Goal: Task Accomplishment & Management: Use online tool/utility

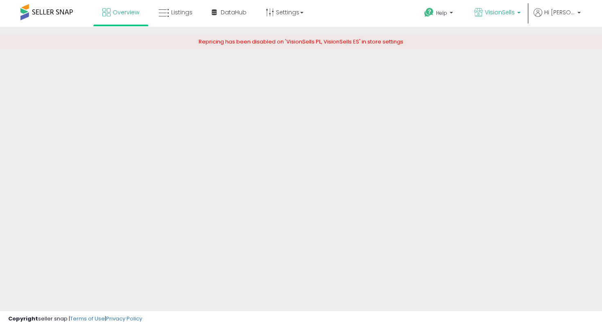
click at [499, 20] on link "VisionSells" at bounding box center [497, 13] width 59 height 27
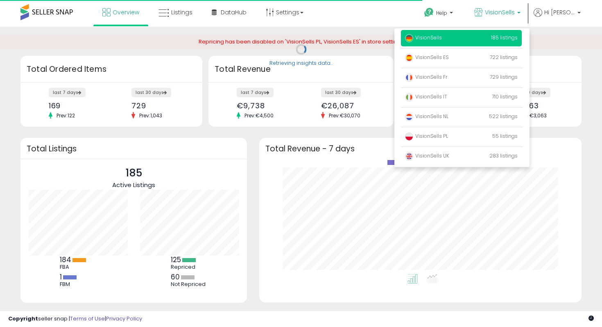
scroll to position [114, 306]
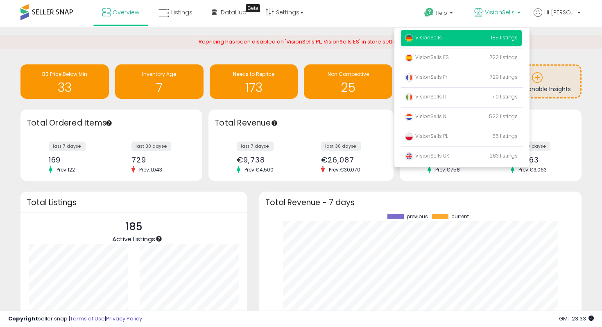
click at [393, 17] on div "Help Contact Support Search Knowledge Hub Request a Feature VisionSells" at bounding box center [490, 17] width 199 height 35
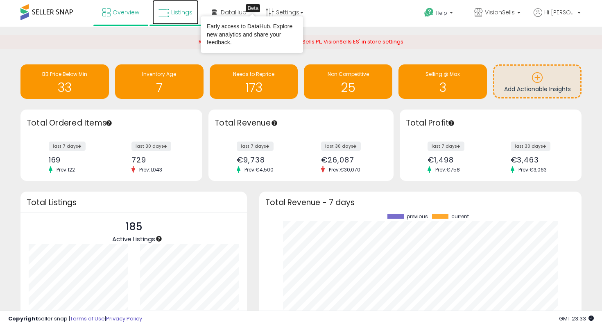
click at [179, 17] on link "Listings" at bounding box center [175, 12] width 46 height 25
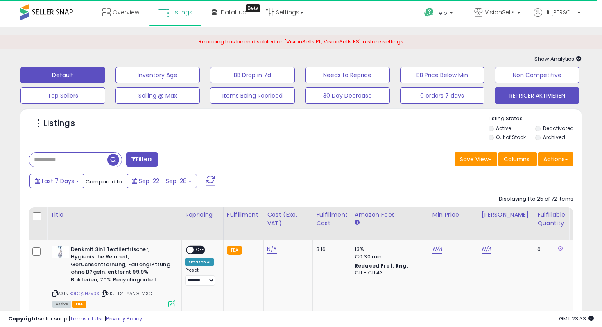
click at [513, 91] on button "REPRICER AKTIVIEREN" at bounding box center [537, 95] width 85 height 16
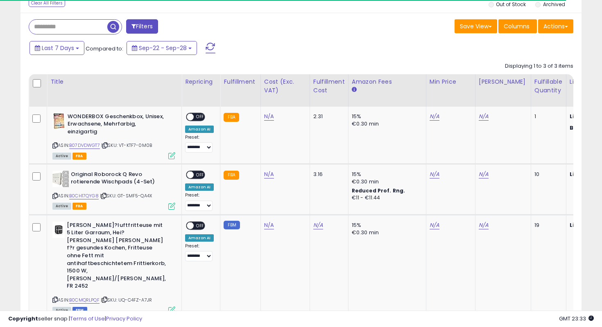
scroll to position [159, 0]
